Goal: Information Seeking & Learning: Learn about a topic

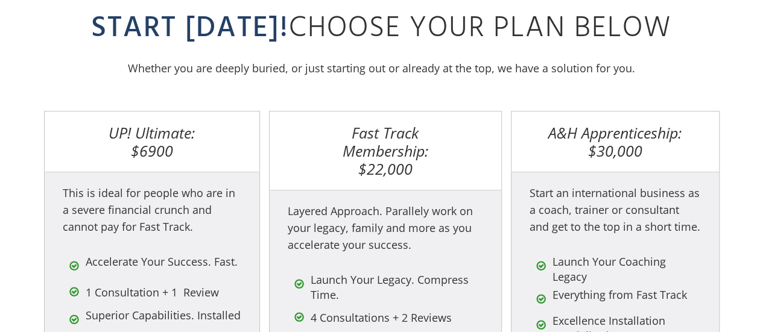
scroll to position [4846, 0]
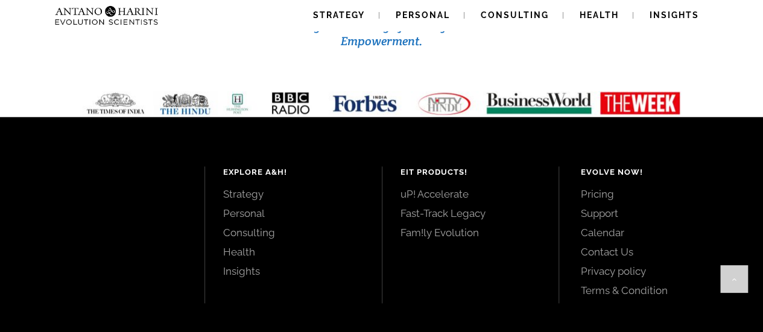
scroll to position [5282, 0]
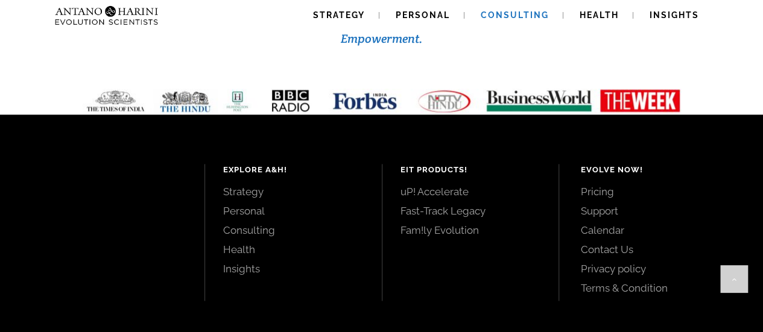
click at [539, 14] on span "Consulting" at bounding box center [515, 15] width 68 height 10
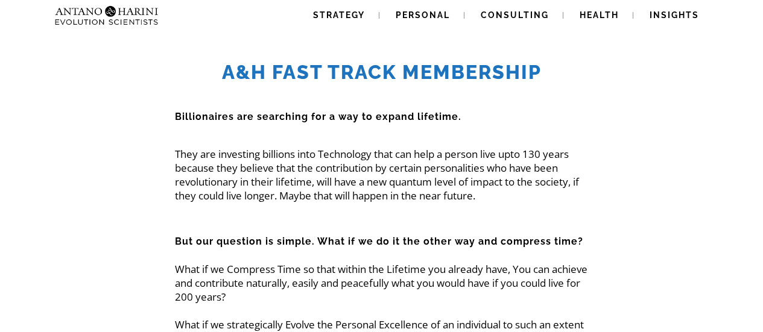
click at [355, 171] on p "They are investing billions into Technology that can help a person live upto 13…" at bounding box center [381, 174] width 413 height 55
click at [327, 13] on span "Strategy" at bounding box center [339, 15] width 52 height 10
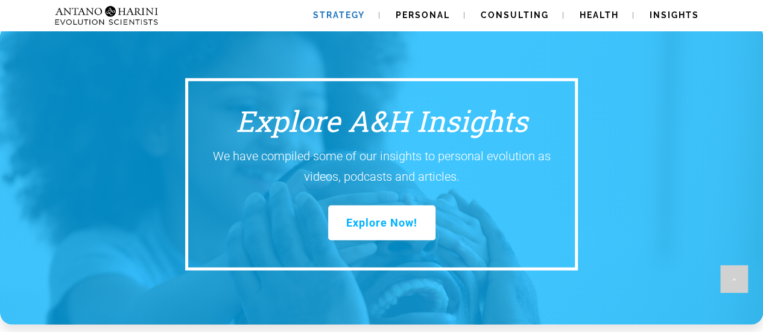
scroll to position [1609, 0]
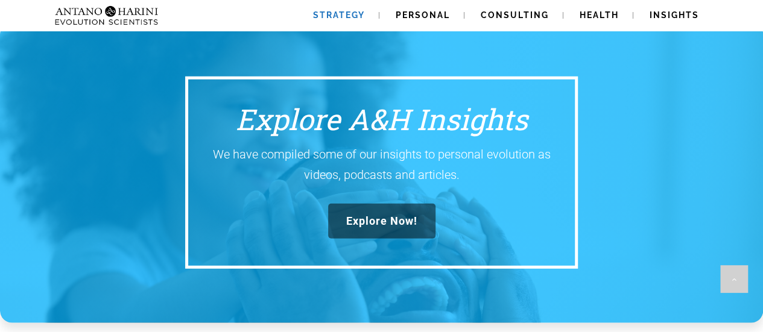
click at [387, 204] on link "Explore Now!" at bounding box center [381, 221] width 107 height 35
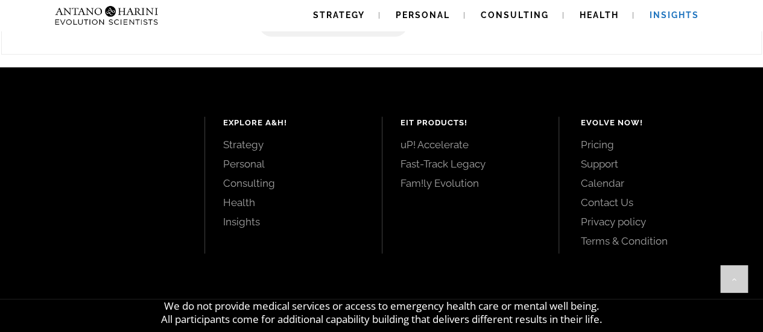
scroll to position [1682, 0]
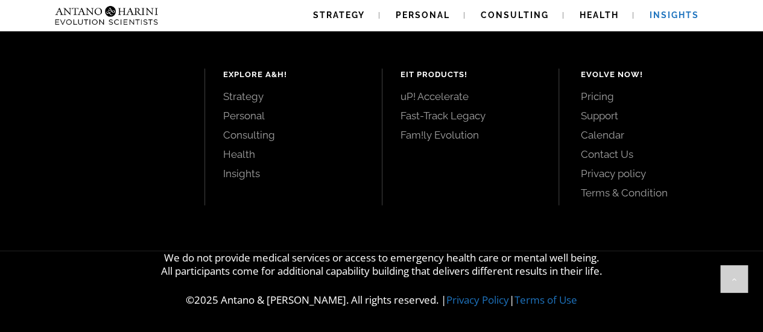
click at [480, 198] on div "EIT Products! uP! Accelerate Fast-Track Legacy Fam!ly Evolution" at bounding box center [470, 137] width 177 height 137
click at [115, 14] on img at bounding box center [106, 15] width 113 height 31
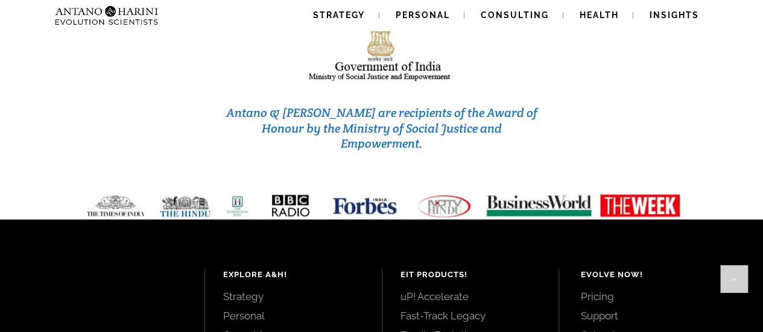
scroll to position [5177, 0]
click at [446, 329] on link "Fam!ly Evolution" at bounding box center [470, 335] width 141 height 13
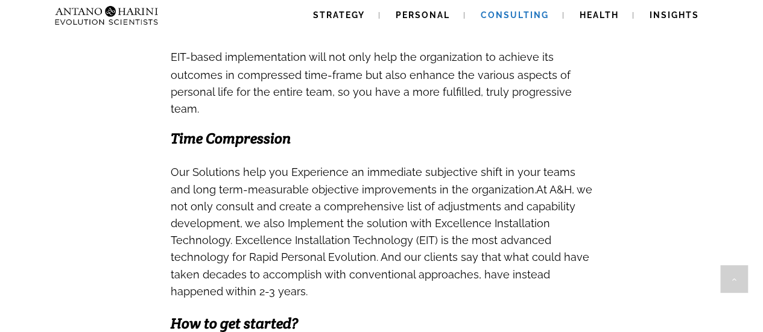
scroll to position [1068, 0]
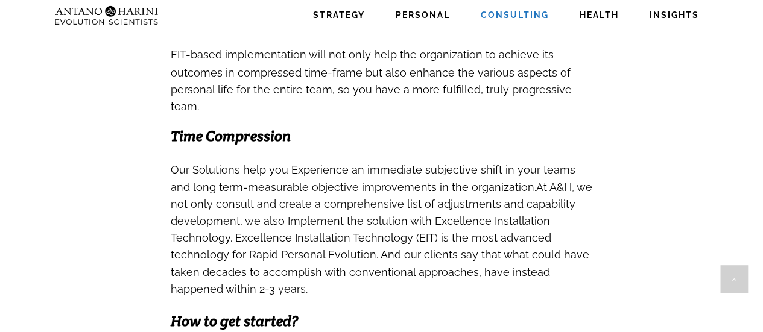
click at [141, 21] on img at bounding box center [106, 15] width 113 height 31
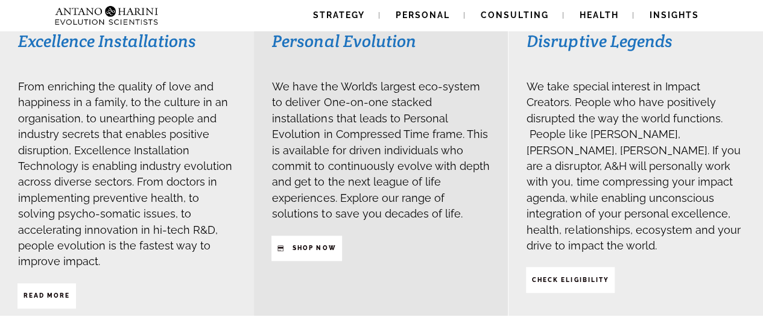
scroll to position [329, 0]
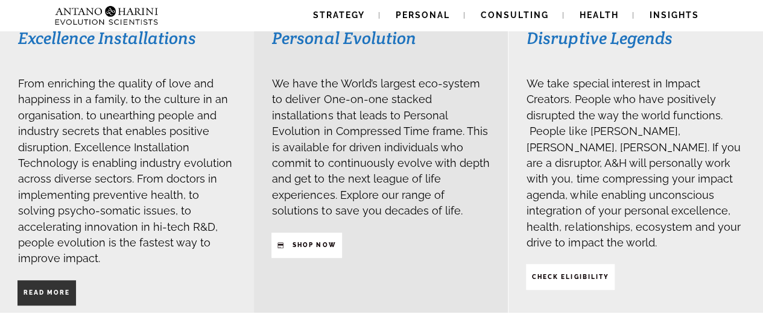
click at [69, 289] on strong "Read More" at bounding box center [47, 292] width 46 height 7
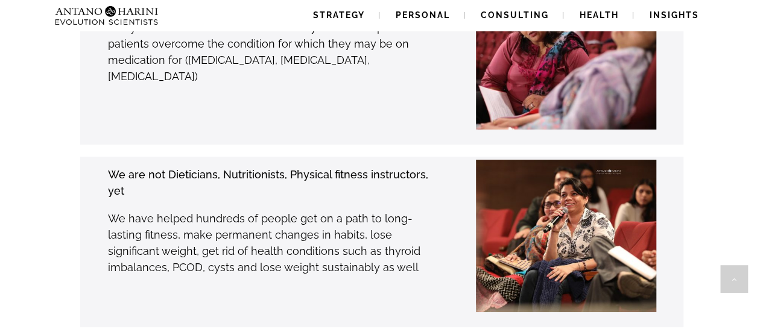
scroll to position [2312, 0]
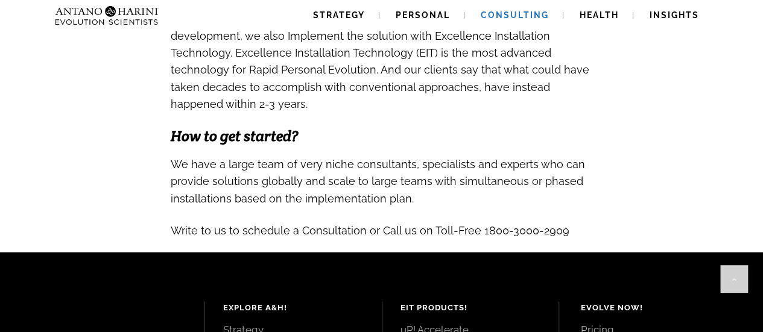
scroll to position [1474, 0]
